Goal: Task Accomplishment & Management: Manage account settings

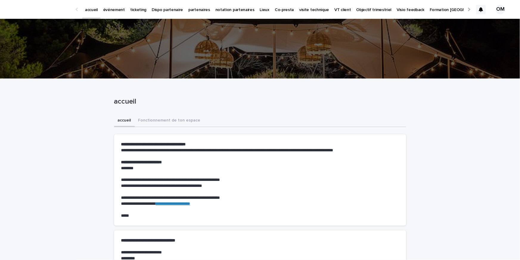
click at [107, 9] on p "événement" at bounding box center [114, 6] width 22 height 13
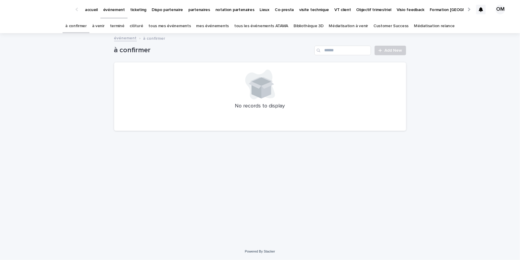
click at [255, 25] on link "tous les événements ATAWA" at bounding box center [261, 26] width 54 height 14
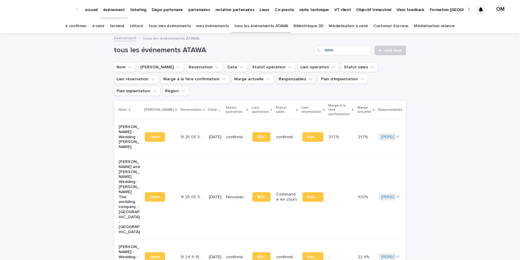
click at [276, 81] on button "Responsables" at bounding box center [296, 79] width 40 height 10
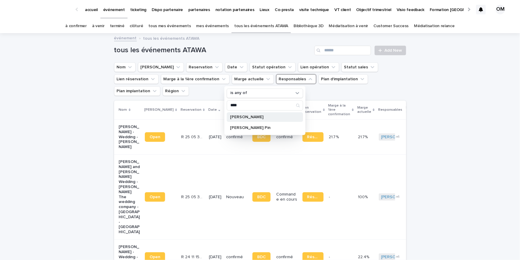
type input "****"
click at [242, 120] on div "[PERSON_NAME]" at bounding box center [265, 117] width 76 height 10
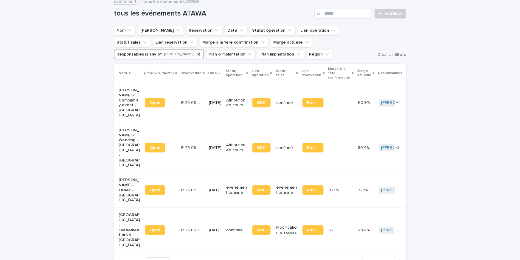
click at [207, 100] on td "[DATE]" at bounding box center [215, 103] width 17 height 40
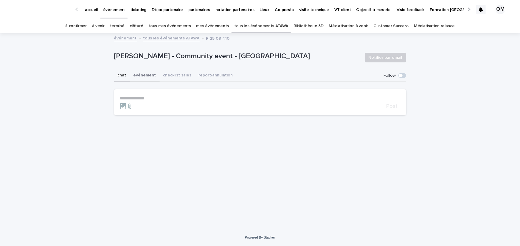
click at [143, 77] on button "événement" at bounding box center [145, 75] width 30 height 13
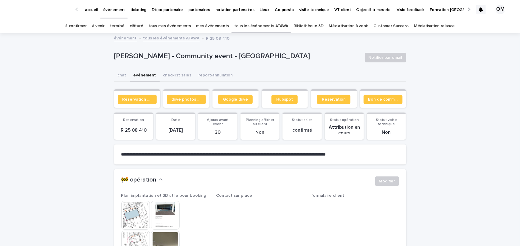
click at [143, 77] on button "événement" at bounding box center [145, 75] width 30 height 13
click at [126, 100] on span "Réservation client" at bounding box center [138, 99] width 30 height 4
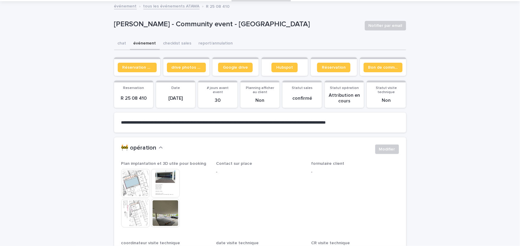
scroll to position [32, 0]
click at [136, 69] on link "Réservation client" at bounding box center [137, 67] width 39 height 10
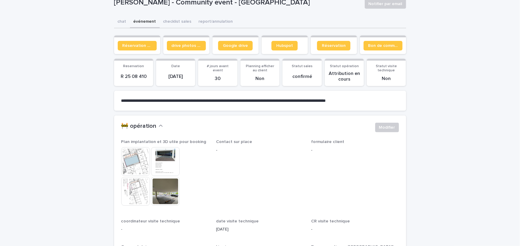
scroll to position [55, 0]
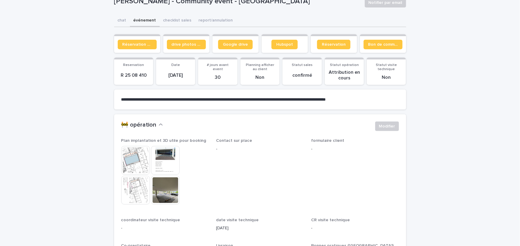
click at [140, 166] on img at bounding box center [135, 160] width 29 height 29
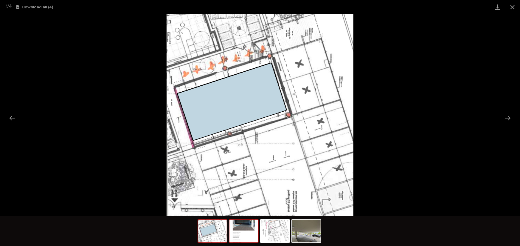
click at [249, 230] on img at bounding box center [244, 230] width 29 height 23
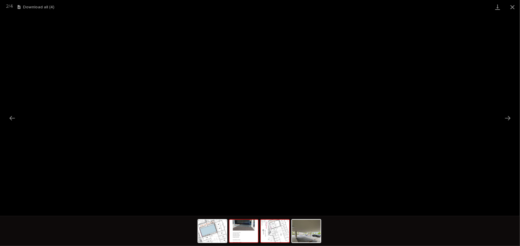
click at [270, 234] on img at bounding box center [275, 230] width 29 height 23
click at [301, 234] on img at bounding box center [306, 230] width 29 height 23
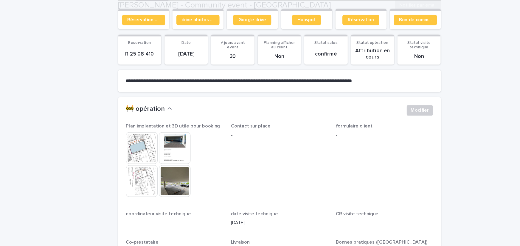
scroll to position [84, 0]
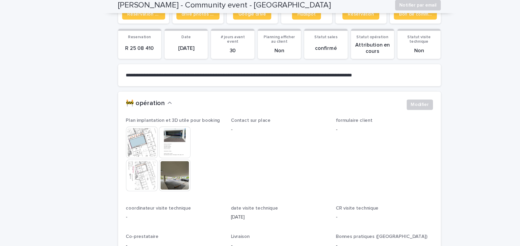
click at [164, 127] on img at bounding box center [165, 131] width 29 height 29
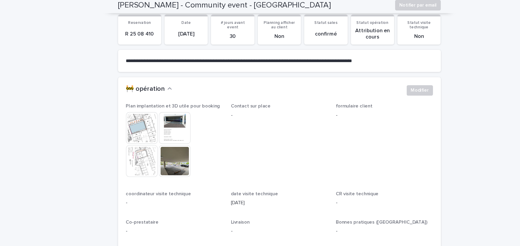
scroll to position [0, 0]
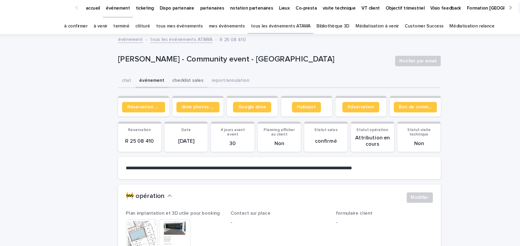
click at [181, 75] on button "checklist sales" at bounding box center [177, 75] width 35 height 13
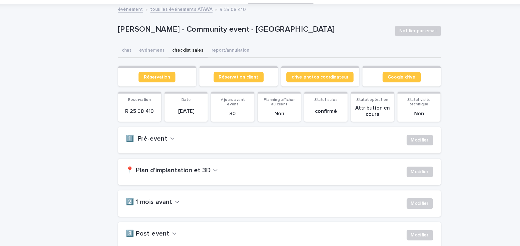
scroll to position [30, 0]
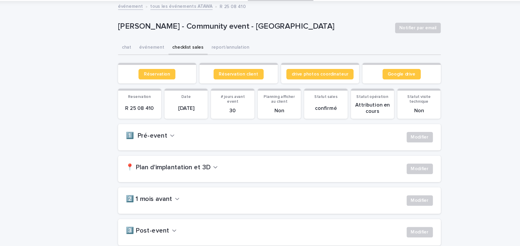
click at [150, 123] on h2 "1️⃣ Pré-event" at bounding box center [140, 125] width 38 height 7
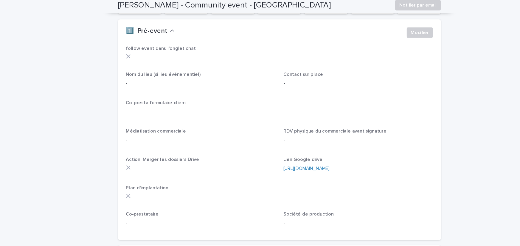
scroll to position [125, 0]
click at [389, 30] on span "Modifier" at bounding box center [387, 31] width 16 height 6
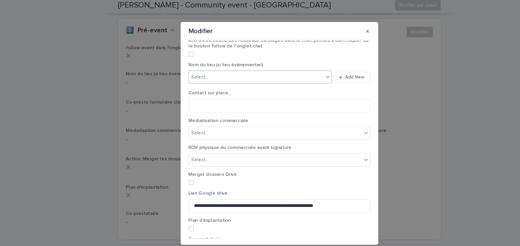
scroll to position [0, 0]
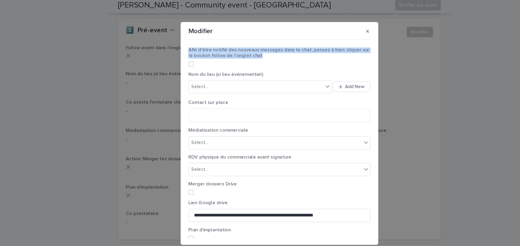
drag, startPoint x: 178, startPoint y: 47, endPoint x: 243, endPoint y: 52, distance: 65.2
click at [243, 52] on p "Afin d'être notifié des nouveaux messages dans le chat, pensez à bien cliquer s…" at bounding box center [260, 50] width 165 height 10
click at [338, 30] on button "button" at bounding box center [340, 31] width 10 height 10
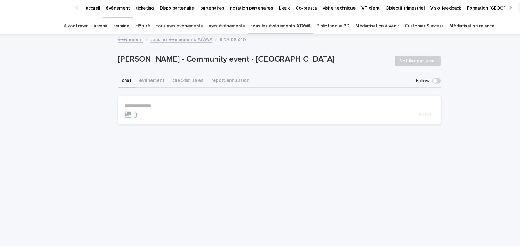
click at [124, 76] on button "chat" at bounding box center [122, 75] width 16 height 13
click at [180, 97] on p "**********" at bounding box center [260, 98] width 280 height 5
click at [402, 76] on span at bounding box center [401, 76] width 4 height 4
click at [402, 76] on span at bounding box center [403, 75] width 8 height 5
click at [358, 74] on div "chat événement checklist sales report/annulation" at bounding box center [260, 75] width 292 height 13
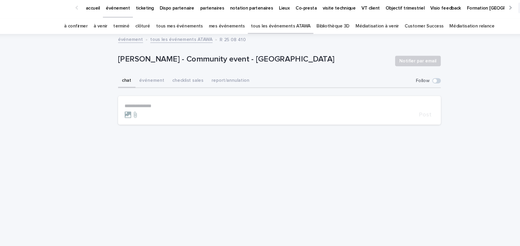
click at [230, 104] on div at bounding box center [252, 106] width 264 height 6
click at [228, 100] on p "**********" at bounding box center [260, 98] width 280 height 5
click at [171, 74] on button "checklist sales" at bounding box center [177, 75] width 35 height 13
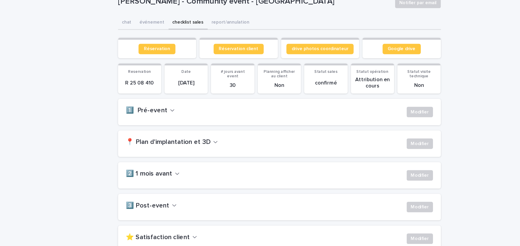
scroll to position [58, 0]
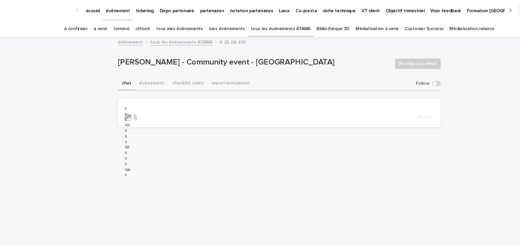
click at [125, 17] on div "**********" at bounding box center [260, 123] width 520 height 246
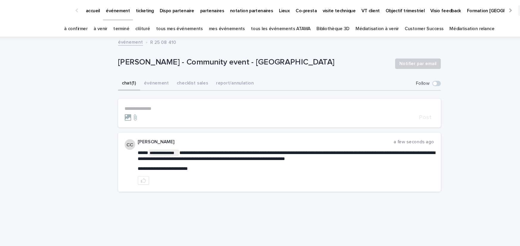
drag, startPoint x: 201, startPoint y: 150, endPoint x: 199, endPoint y: 155, distance: 5.2
drag, startPoint x: 133, startPoint y: 137, endPoint x: 221, endPoint y: 156, distance: 89.8
click at [221, 156] on div "**********" at bounding box center [266, 146] width 268 height 41
drag, startPoint x: 374, startPoint y: 127, endPoint x: 401, endPoint y: 128, distance: 26.9
click at [401, 128] on div "**********" at bounding box center [260, 146] width 292 height 53
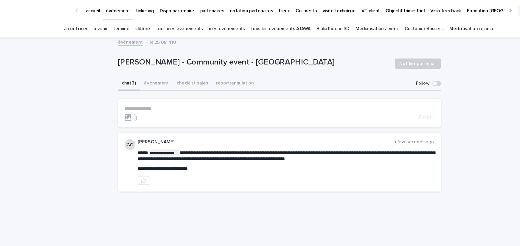
click at [207, 149] on div "**********" at bounding box center [266, 145] width 268 height 20
click at [177, 151] on span "**********" at bounding box center [154, 152] width 45 height 4
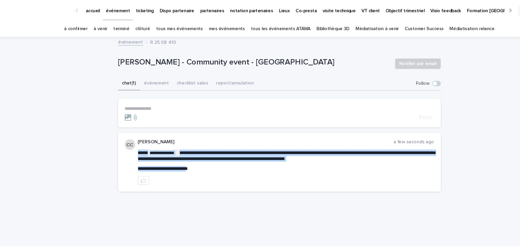
drag, startPoint x: 186, startPoint y: 151, endPoint x: 129, endPoint y: 138, distance: 59.0
click at [129, 138] on div "**********" at bounding box center [260, 146] width 292 height 53
click at [186, 143] on span "**********" at bounding box center [266, 141] width 269 height 10
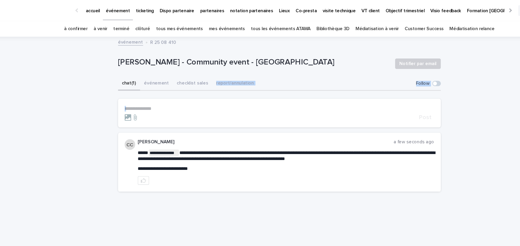
drag, startPoint x: 396, startPoint y: 70, endPoint x: 414, endPoint y: 84, distance: 23.1
click at [414, 84] on div "**********" at bounding box center [260, 131] width 520 height 195
click at [348, 71] on div "chat (1) événement checklist sales report/annulation" at bounding box center [260, 75] width 292 height 13
click at [146, 78] on button "événement" at bounding box center [149, 75] width 30 height 13
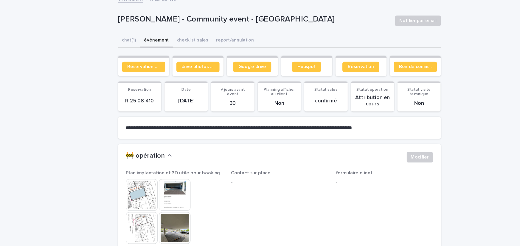
scroll to position [27, 0]
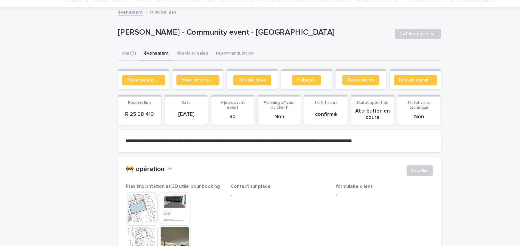
click at [179, 49] on button "checklist sales" at bounding box center [181, 49] width 35 height 13
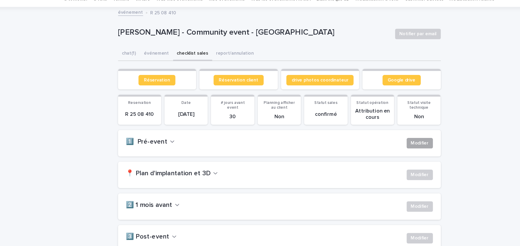
click at [386, 130] on span "Modifier" at bounding box center [387, 129] width 16 height 6
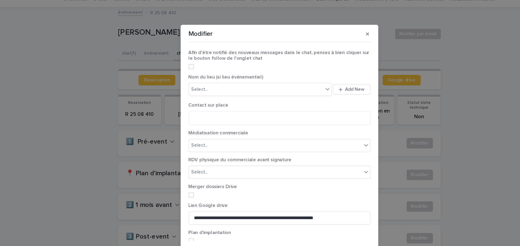
click at [182, 60] on span at bounding box center [180, 60] width 5 height 5
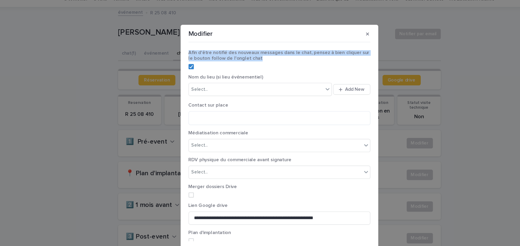
drag, startPoint x: 178, startPoint y: 46, endPoint x: 243, endPoint y: 54, distance: 65.2
click at [243, 54] on p "Afin d'être notifié des nouveaux messages dans le chat, pensez à bien cliquer s…" at bounding box center [260, 50] width 165 height 10
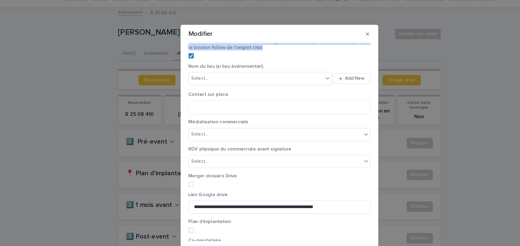
scroll to position [11, 0]
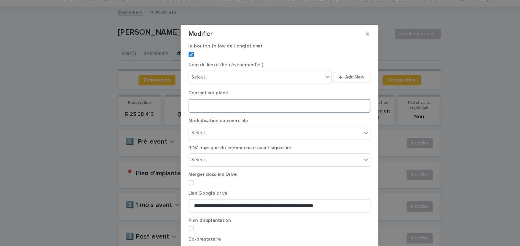
click at [288, 97] on textarea at bounding box center [260, 95] width 165 height 13
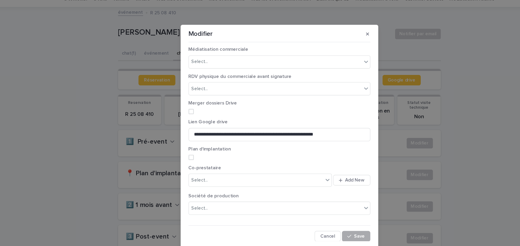
click at [327, 214] on div "button" at bounding box center [325, 213] width 6 height 4
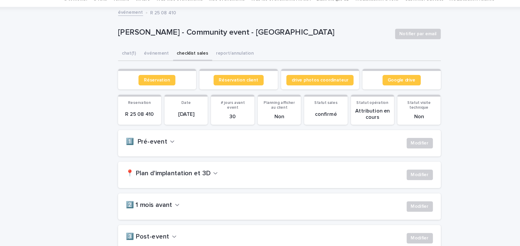
click at [325, 136] on div "1️⃣ Pré-event Modifier" at bounding box center [260, 129] width 292 height 24
click at [154, 127] on h2 "1️⃣ Pré-event" at bounding box center [140, 128] width 38 height 7
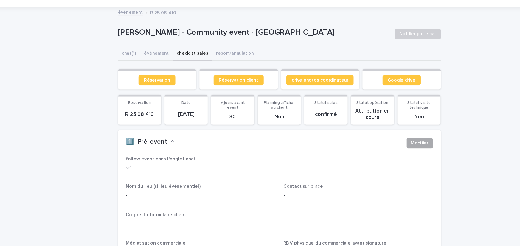
click at [382, 130] on span "Modifier" at bounding box center [387, 129] width 16 height 6
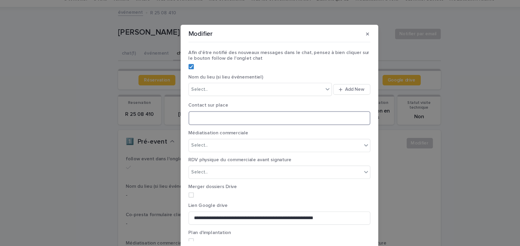
drag, startPoint x: 182, startPoint y: 106, endPoint x: 214, endPoint y: 108, distance: 31.3
click at [214, 108] on textarea at bounding box center [260, 106] width 165 height 13
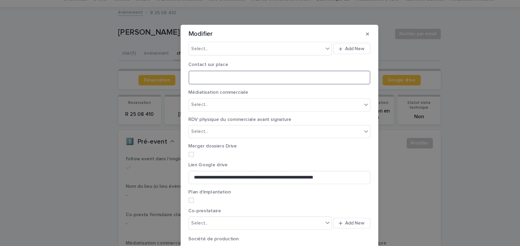
scroll to position [37, 0]
click at [200, 97] on div "Select..." at bounding box center [256, 94] width 157 height 10
click at [189, 95] on div "Select..." at bounding box center [188, 94] width 15 height 6
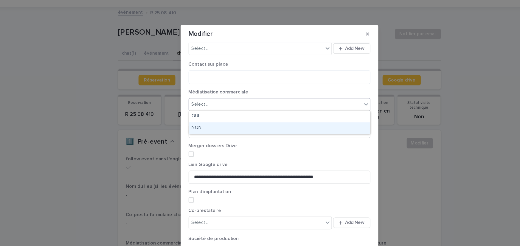
click at [188, 117] on div "NON" at bounding box center [260, 116] width 164 height 10
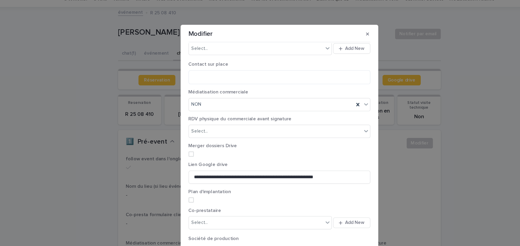
click at [174, 120] on section "**********" at bounding box center [260, 122] width 179 height 201
click at [188, 120] on div "Select..." at bounding box center [188, 119] width 15 height 6
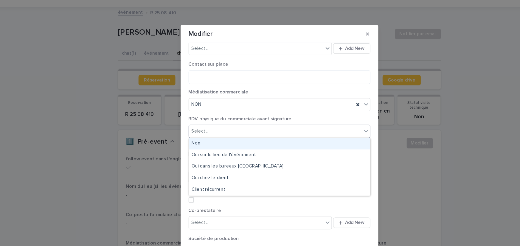
click at [185, 129] on div "Non" at bounding box center [260, 130] width 164 height 10
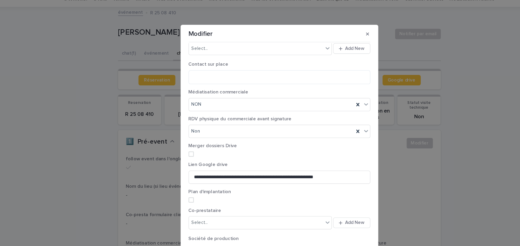
click at [175, 133] on section "**********" at bounding box center [260, 122] width 179 height 201
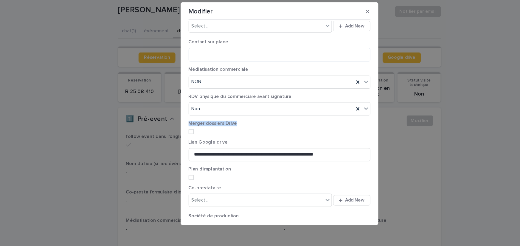
drag, startPoint x: 178, startPoint y: 132, endPoint x: 219, endPoint y: 132, distance: 41.5
click at [219, 132] on span "Merger dossiers Drive" at bounding box center [200, 132] width 44 height 4
click at [247, 161] on input "**********" at bounding box center [260, 160] width 165 height 12
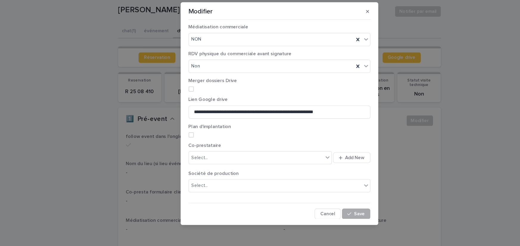
click at [329, 213] on span "Save" at bounding box center [333, 213] width 10 height 4
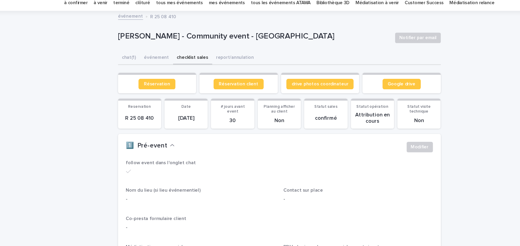
scroll to position [3, 0]
click at [363, 96] on span "Google drive" at bounding box center [370, 96] width 25 height 4
click at [389, 154] on span "Modifier" at bounding box center [387, 153] width 16 height 6
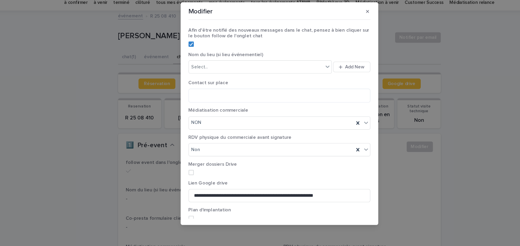
click at [180, 177] on span at bounding box center [180, 176] width 5 height 5
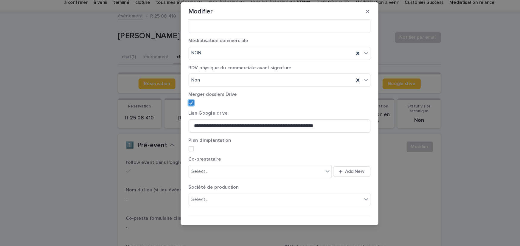
scroll to position [64, 0]
click at [181, 153] on span at bounding box center [180, 153] width 5 height 5
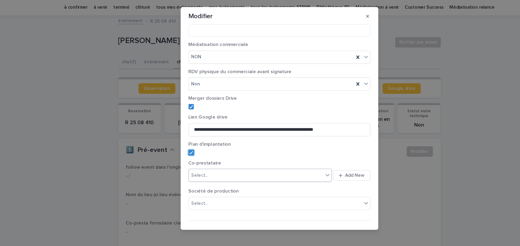
scroll to position [75, 0]
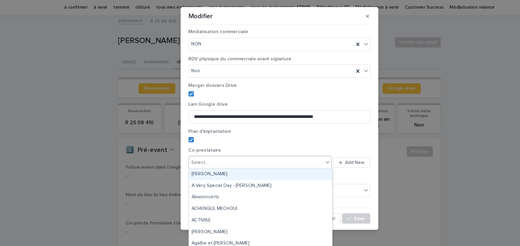
click at [288, 162] on div "Select..." at bounding box center [239, 163] width 122 height 10
click at [282, 149] on p "Co-prestataire" at bounding box center [260, 151] width 165 height 5
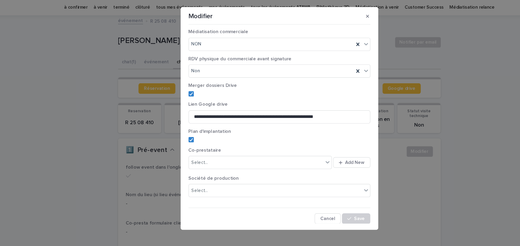
scroll to position [0, 0]
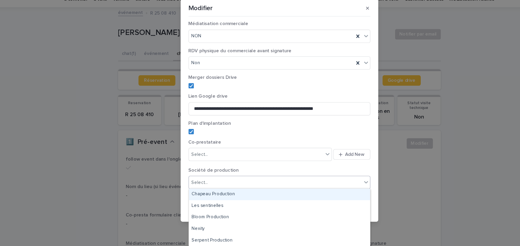
click at [276, 191] on div "Select..." at bounding box center [256, 188] width 157 height 10
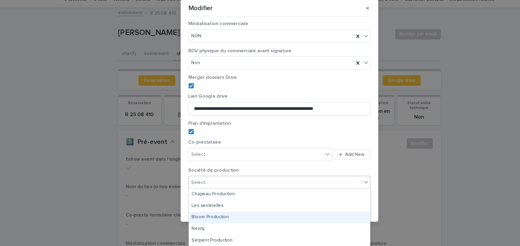
click at [169, 209] on div "**********" at bounding box center [260, 123] width 520 height 246
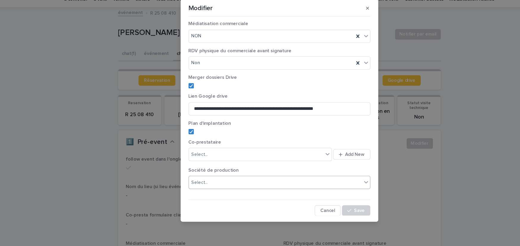
click at [192, 188] on div "Select..." at bounding box center [188, 188] width 15 height 6
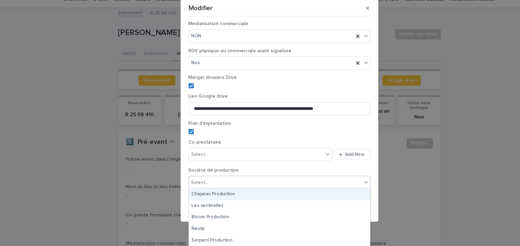
click at [172, 204] on section "**********" at bounding box center [260, 122] width 179 height 201
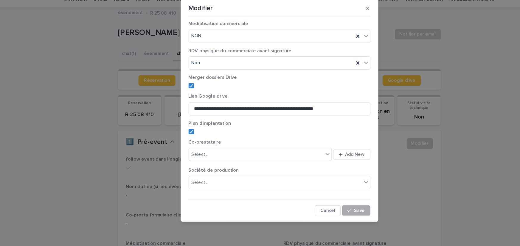
click at [330, 211] on button "Save" at bounding box center [329, 214] width 25 height 10
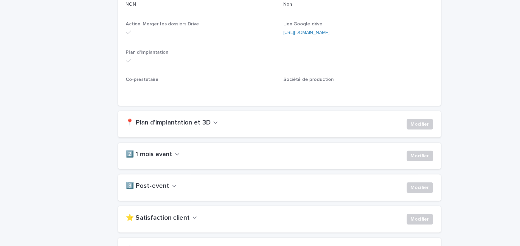
scroll to position [231, 0]
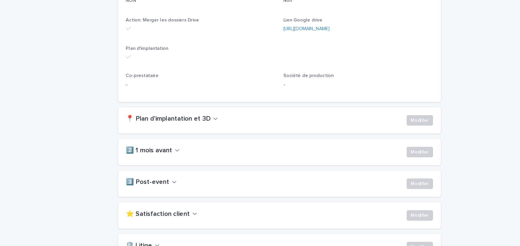
click at [197, 129] on button "📍 Plan d'implantation et 3D" at bounding box center [162, 130] width 83 height 7
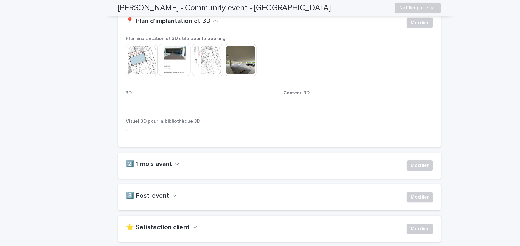
scroll to position [373, 0]
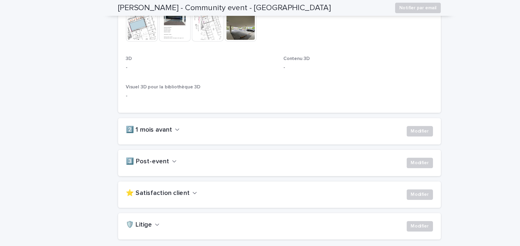
click at [149, 117] on h2 "2️⃣ 1 mois avant" at bounding box center [142, 117] width 42 height 7
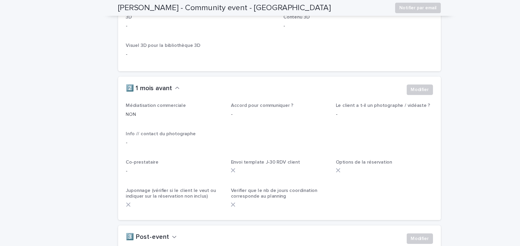
scroll to position [412, 0]
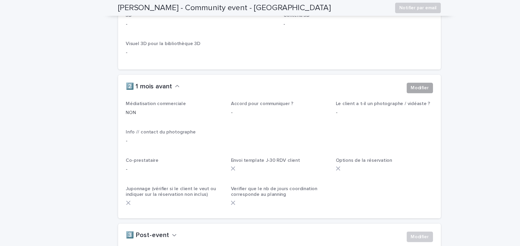
click at [386, 77] on span "Modifier" at bounding box center [387, 80] width 16 height 6
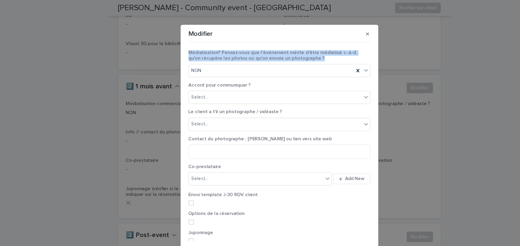
drag, startPoint x: 175, startPoint y: 48, endPoint x: 281, endPoint y: 56, distance: 105.9
click at [281, 56] on section "Modifier Médiatisation? Pensez-vous que l'événement mérite d'être médiatisé c.-…" at bounding box center [260, 122] width 179 height 201
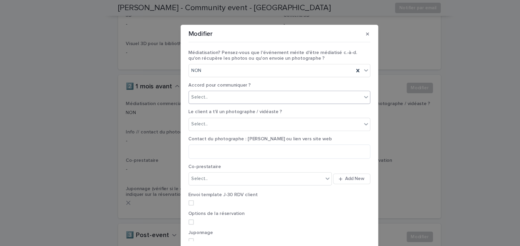
click at [192, 90] on div "Select..." at bounding box center [188, 88] width 15 height 6
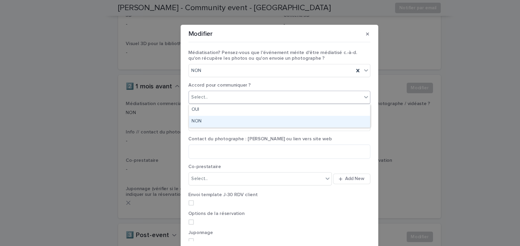
click at [186, 111] on div "NON" at bounding box center [260, 110] width 164 height 10
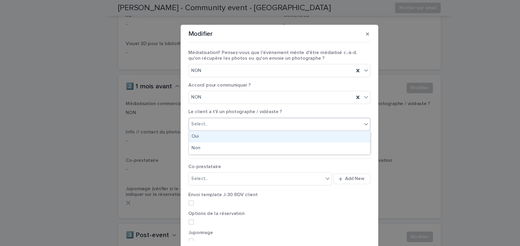
click at [186, 114] on div "Select..." at bounding box center [188, 112] width 15 height 6
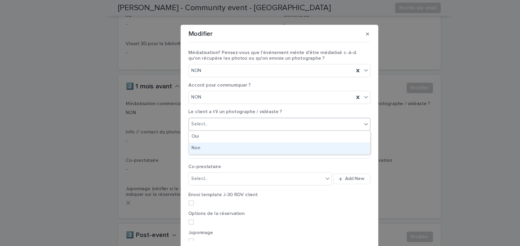
click at [173, 129] on section "Modifier Médiatisation? Pensez-vous que l'événement mérite d'être médiatisé c.-…" at bounding box center [260, 122] width 179 height 201
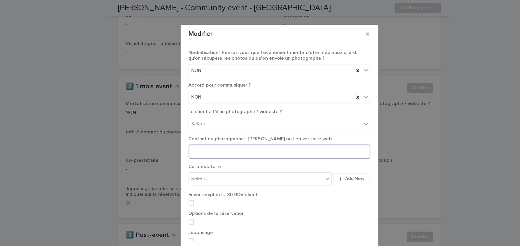
click at [186, 139] on textarea at bounding box center [260, 137] width 165 height 13
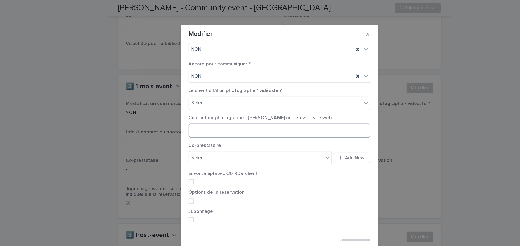
scroll to position [26, 0]
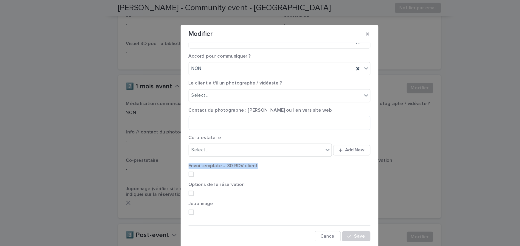
drag, startPoint x: 178, startPoint y: 150, endPoint x: 239, endPoint y: 152, distance: 60.9
click at [239, 152] on div "Envoi template J-30 RDV client" at bounding box center [260, 156] width 165 height 17
click at [181, 157] on span at bounding box center [180, 157] width 5 height 5
click at [202, 156] on label at bounding box center [260, 157] width 165 height 5
click at [182, 158] on label at bounding box center [260, 157] width 165 height 5
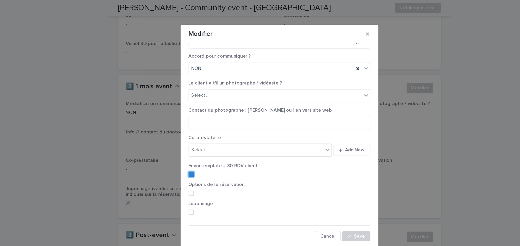
click at [182, 158] on label at bounding box center [260, 157] width 165 height 5
drag, startPoint x: 178, startPoint y: 167, endPoint x: 228, endPoint y: 168, distance: 49.2
click at [228, 168] on p "Options de la réservation" at bounding box center [260, 167] width 165 height 5
click at [305, 215] on button "Cancel" at bounding box center [304, 214] width 24 height 10
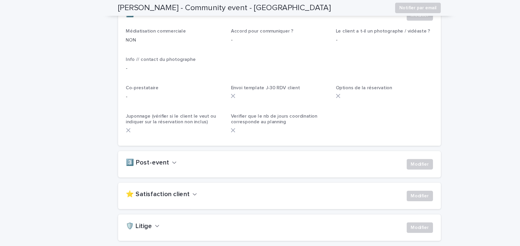
scroll to position [501, 0]
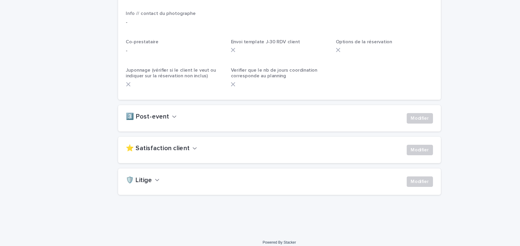
click at [152, 129] on div "3️⃣ Post-event Modifier" at bounding box center [260, 126] width 278 height 10
click at [153, 126] on h2 "3️⃣ Post-event" at bounding box center [140, 124] width 39 height 7
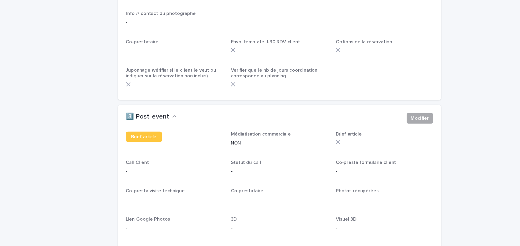
click at [385, 128] on span "Modifier" at bounding box center [387, 126] width 16 height 6
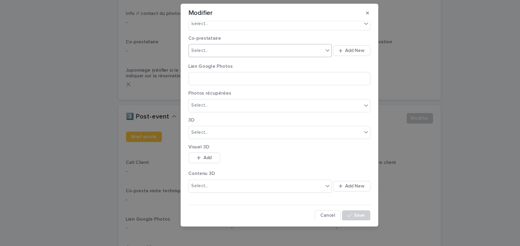
scroll to position [0, 0]
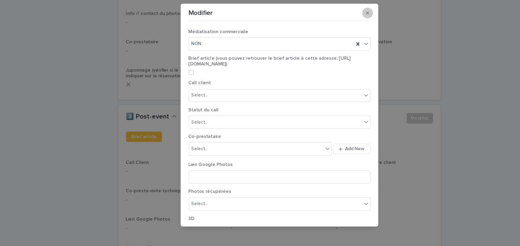
click at [340, 32] on icon "button" at bounding box center [340, 31] width 3 height 4
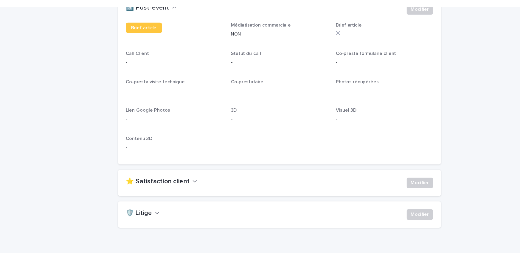
scroll to position [629, 0]
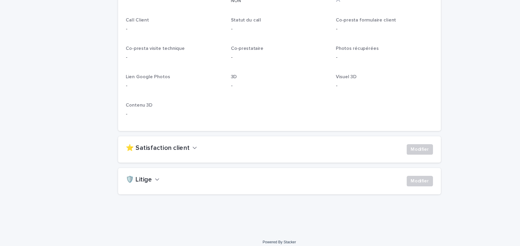
click at [151, 149] on h2 "⭐ Satisfaction client" at bounding box center [150, 152] width 58 height 7
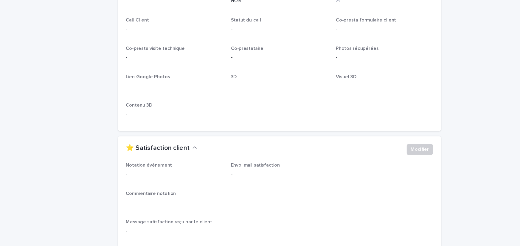
drag, startPoint x: 175, startPoint y: 179, endPoint x: 200, endPoint y: 186, distance: 26.0
click at [200, 186] on div "Notation événement - Envoi mail satisfaction - Commentaire notation - Message s…" at bounding box center [260, 201] width 278 height 70
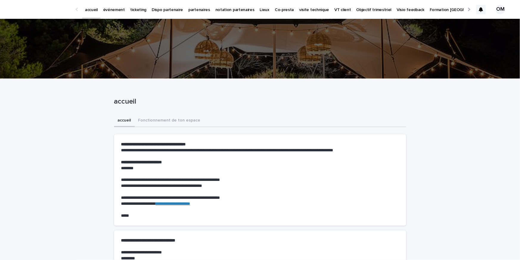
click at [108, 10] on p "événement" at bounding box center [114, 6] width 22 height 13
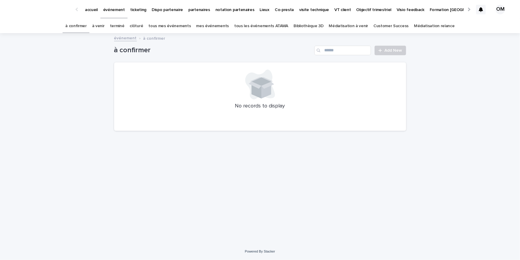
click at [252, 28] on link "tous les événements ATAWA" at bounding box center [261, 26] width 54 height 14
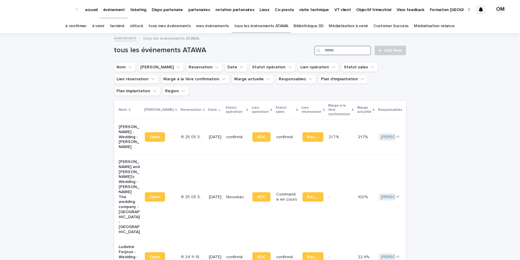
click at [341, 51] on input "Search" at bounding box center [343, 51] width 57 height 10
type input "****"
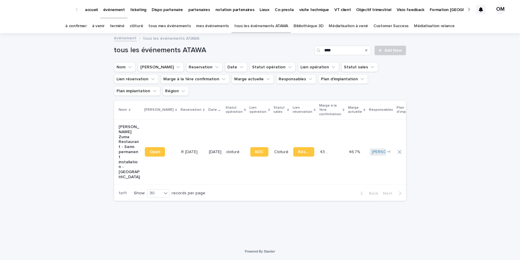
click at [191, 136] on td "R 25 03 2061 R 25 03 2061" at bounding box center [193, 151] width 28 height 65
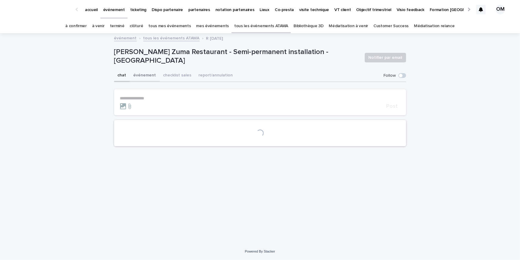
click at [141, 78] on button "événement" at bounding box center [145, 75] width 30 height 13
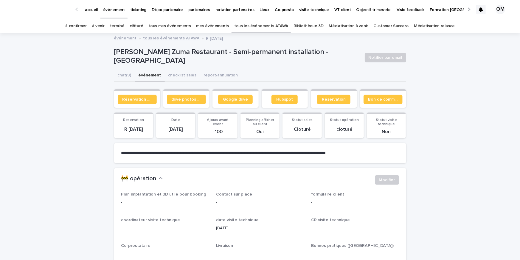
click at [129, 101] on link "Réservation client" at bounding box center [137, 100] width 39 height 10
